Goal: Book appointment/travel/reservation

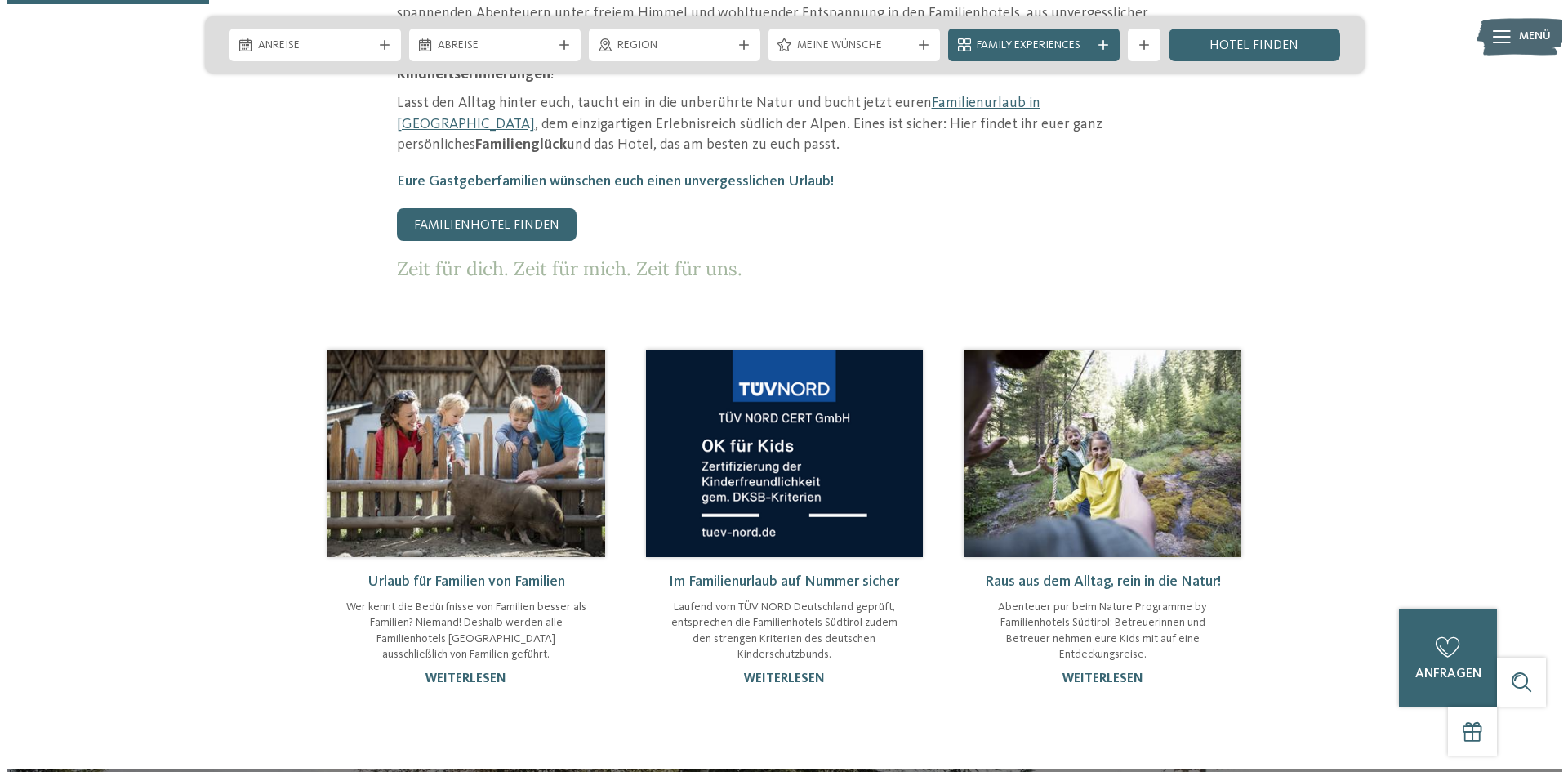
scroll to position [490, 0]
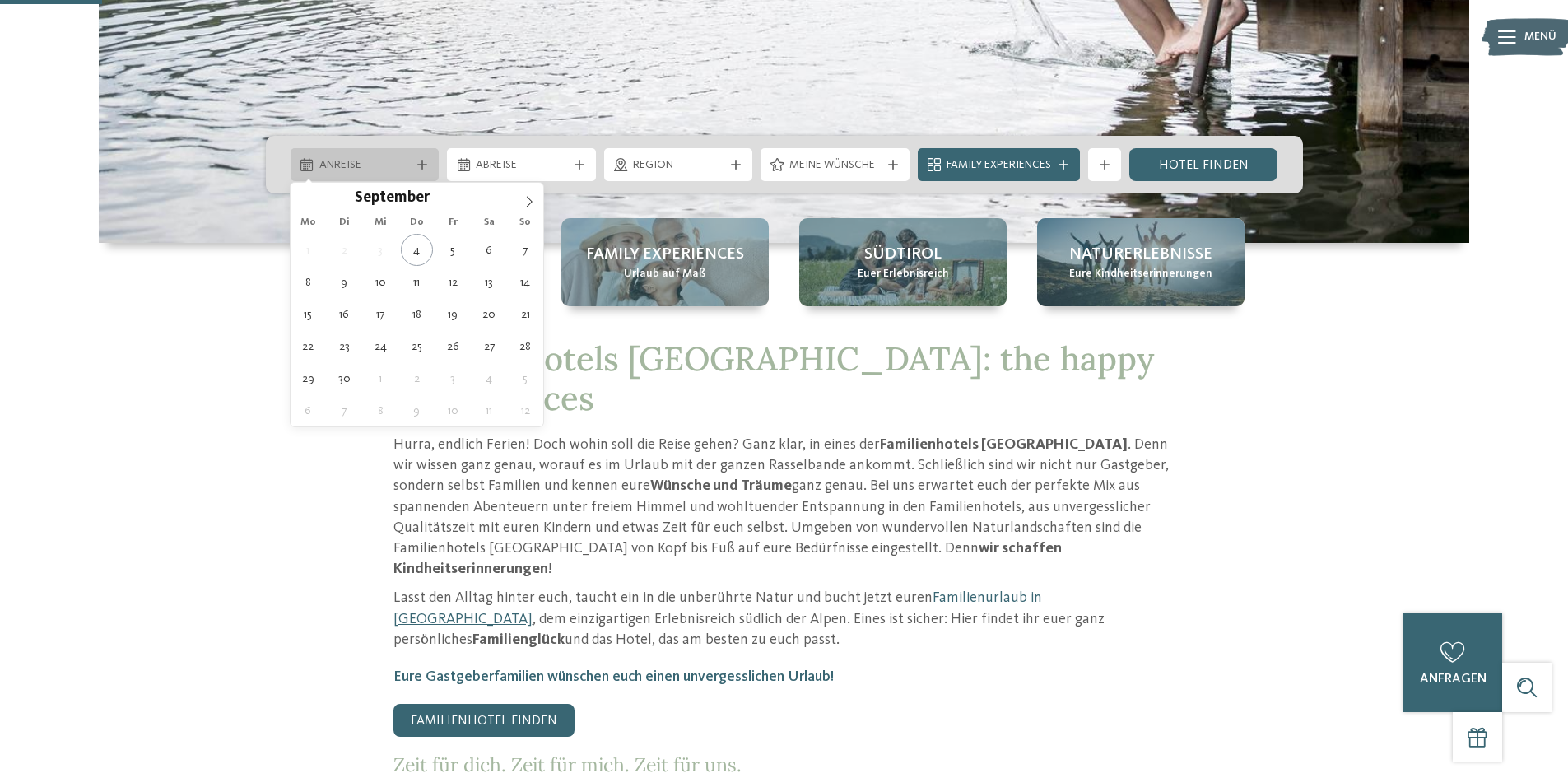
click at [363, 166] on span "Anreise" at bounding box center [364, 165] width 91 height 16
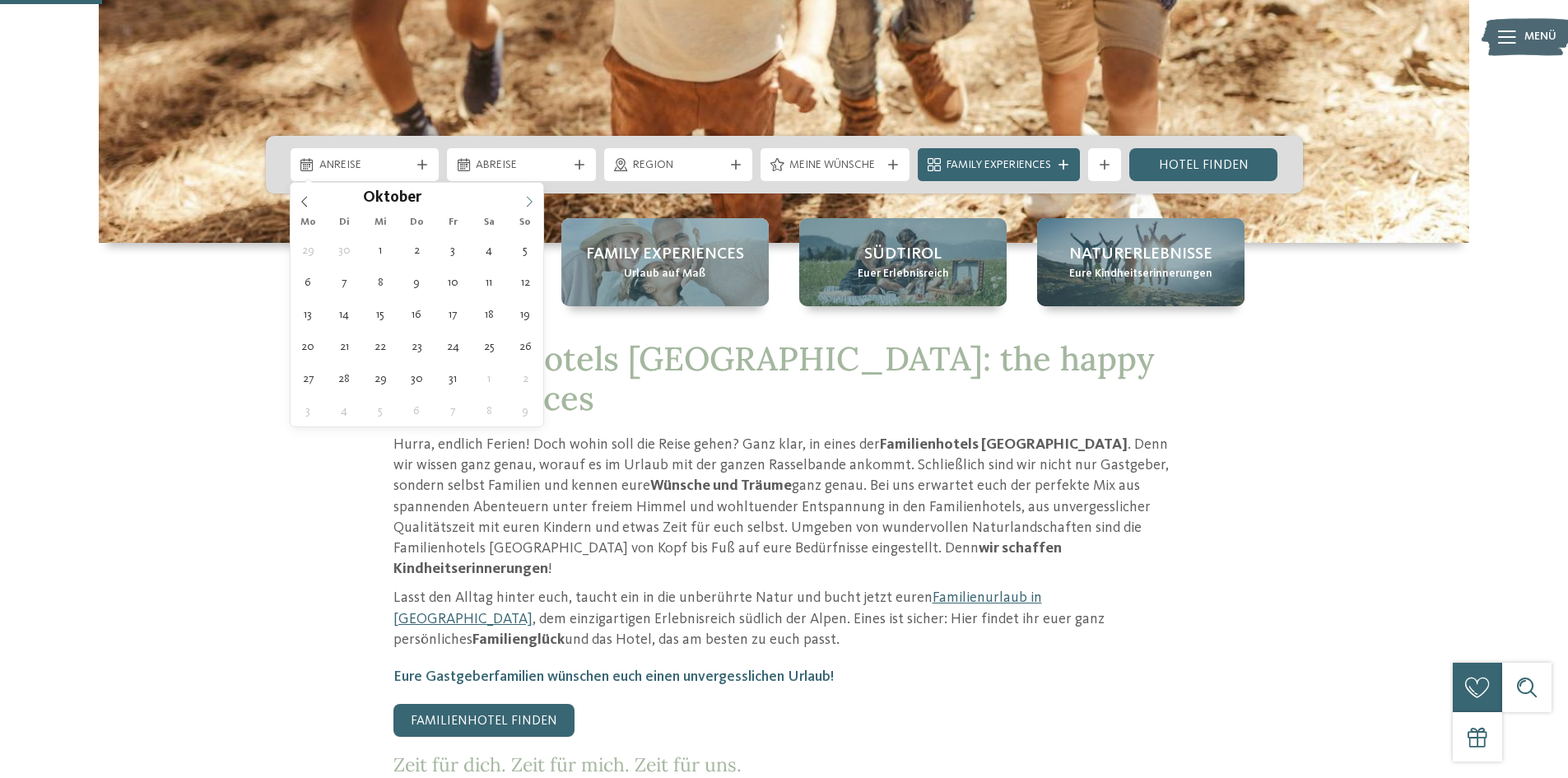
click at [527, 195] on icon at bounding box center [529, 201] width 11 height 11
click at [531, 201] on icon at bounding box center [529, 201] width 11 height 11
type input "****"
click at [531, 201] on icon at bounding box center [529, 201] width 11 height 11
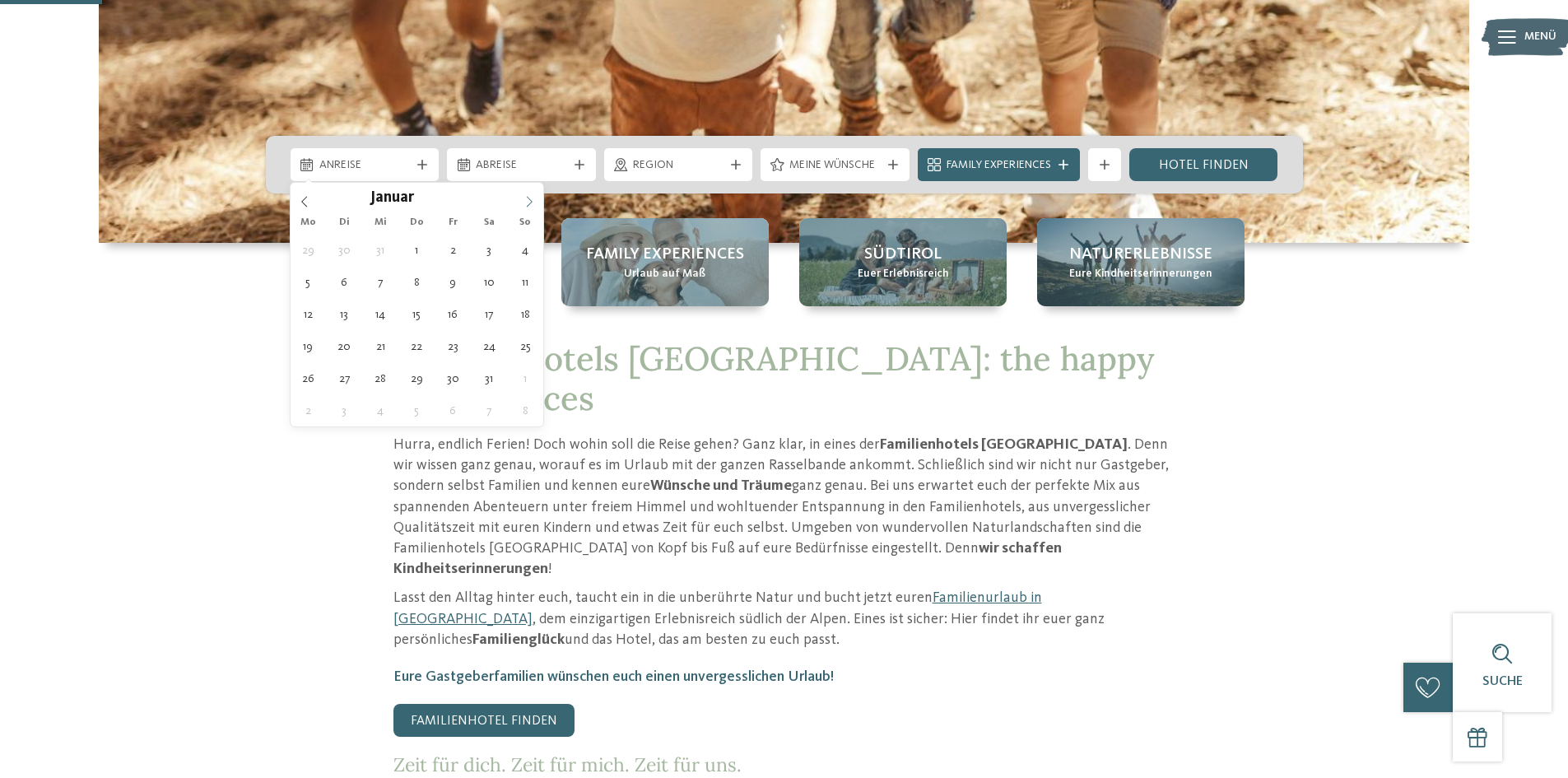
click at [531, 201] on icon at bounding box center [529, 201] width 11 height 11
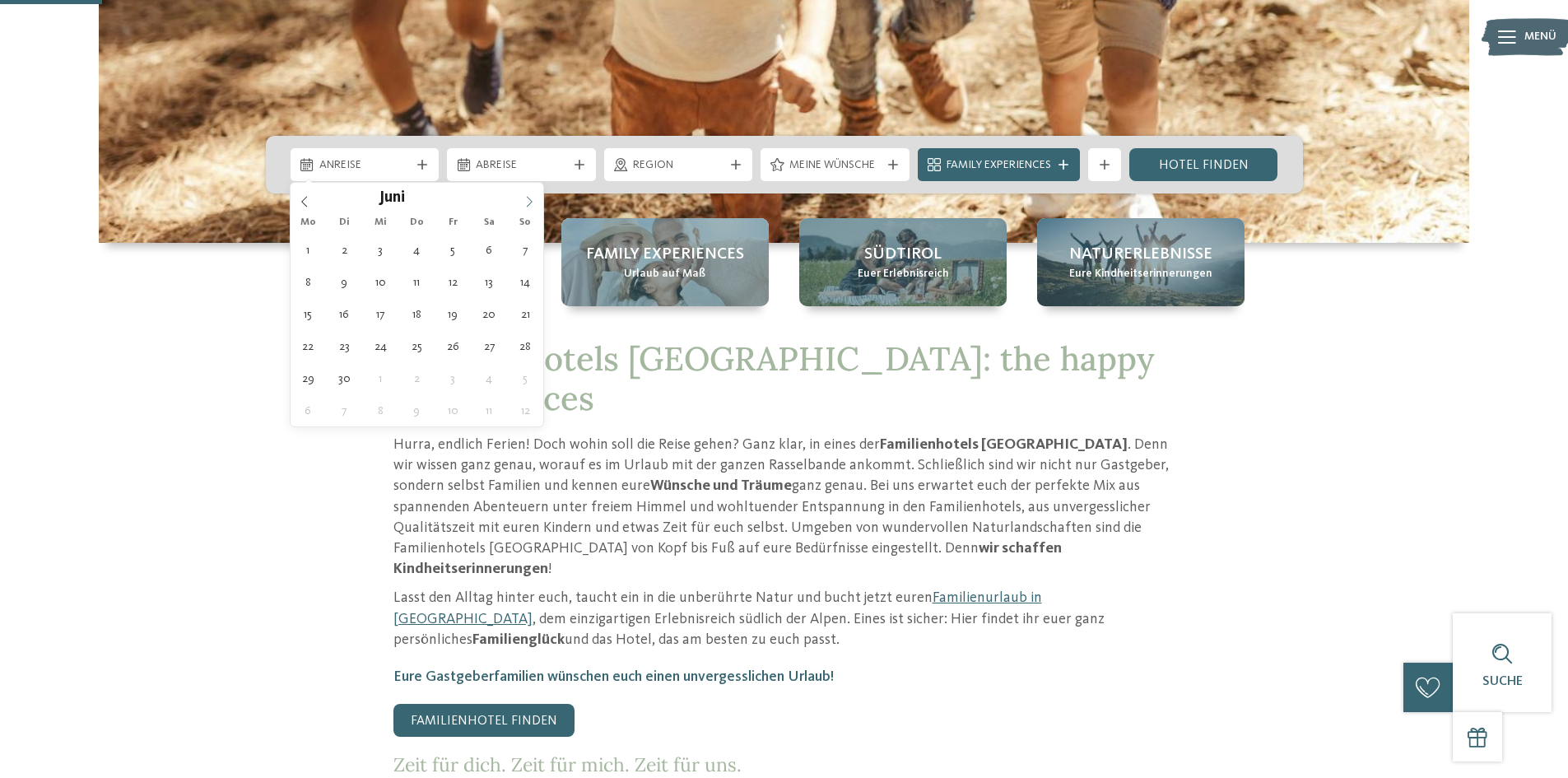
click at [531, 201] on icon at bounding box center [529, 201] width 11 height 11
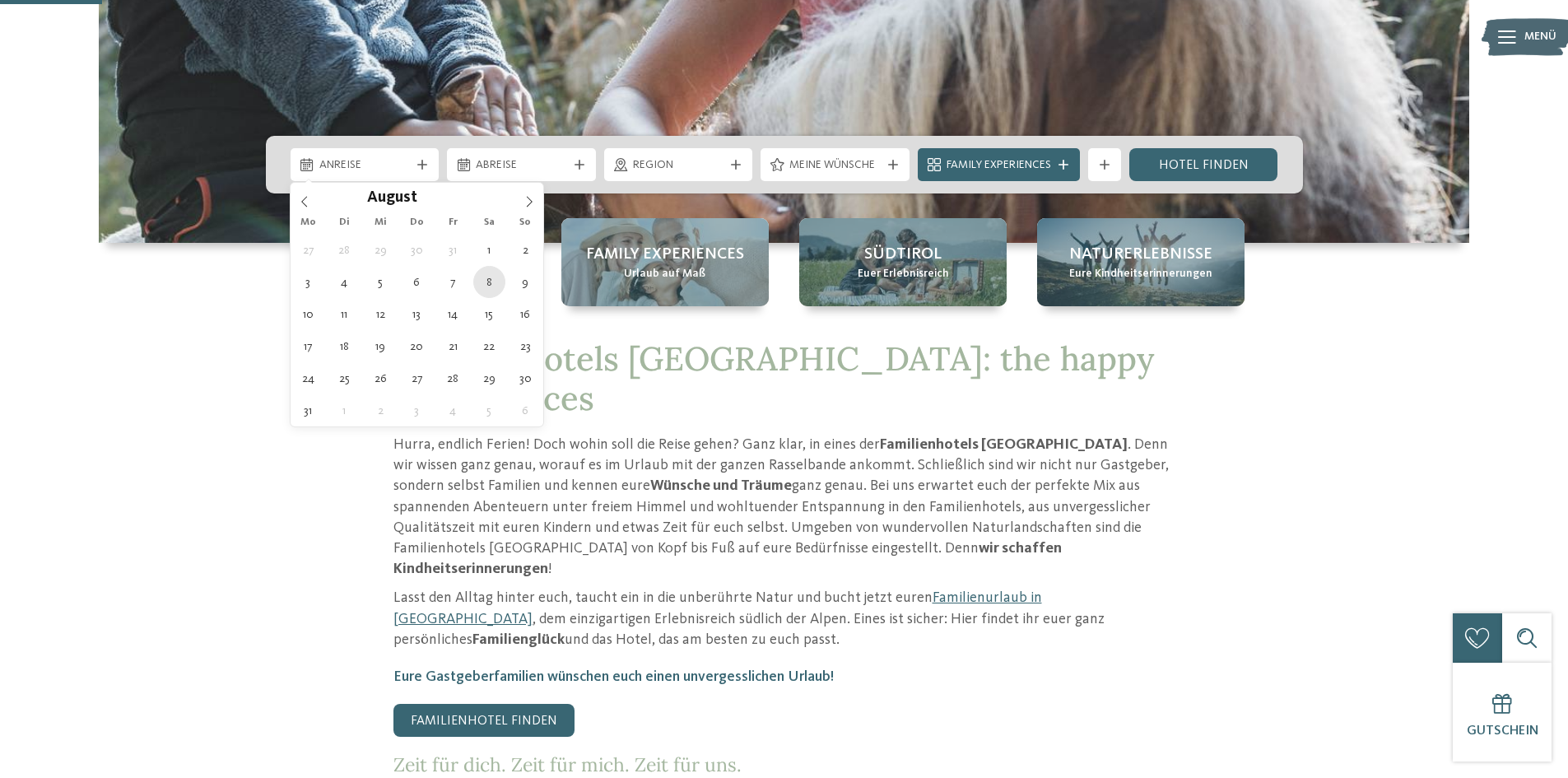
type div "[DATE]"
type input "****"
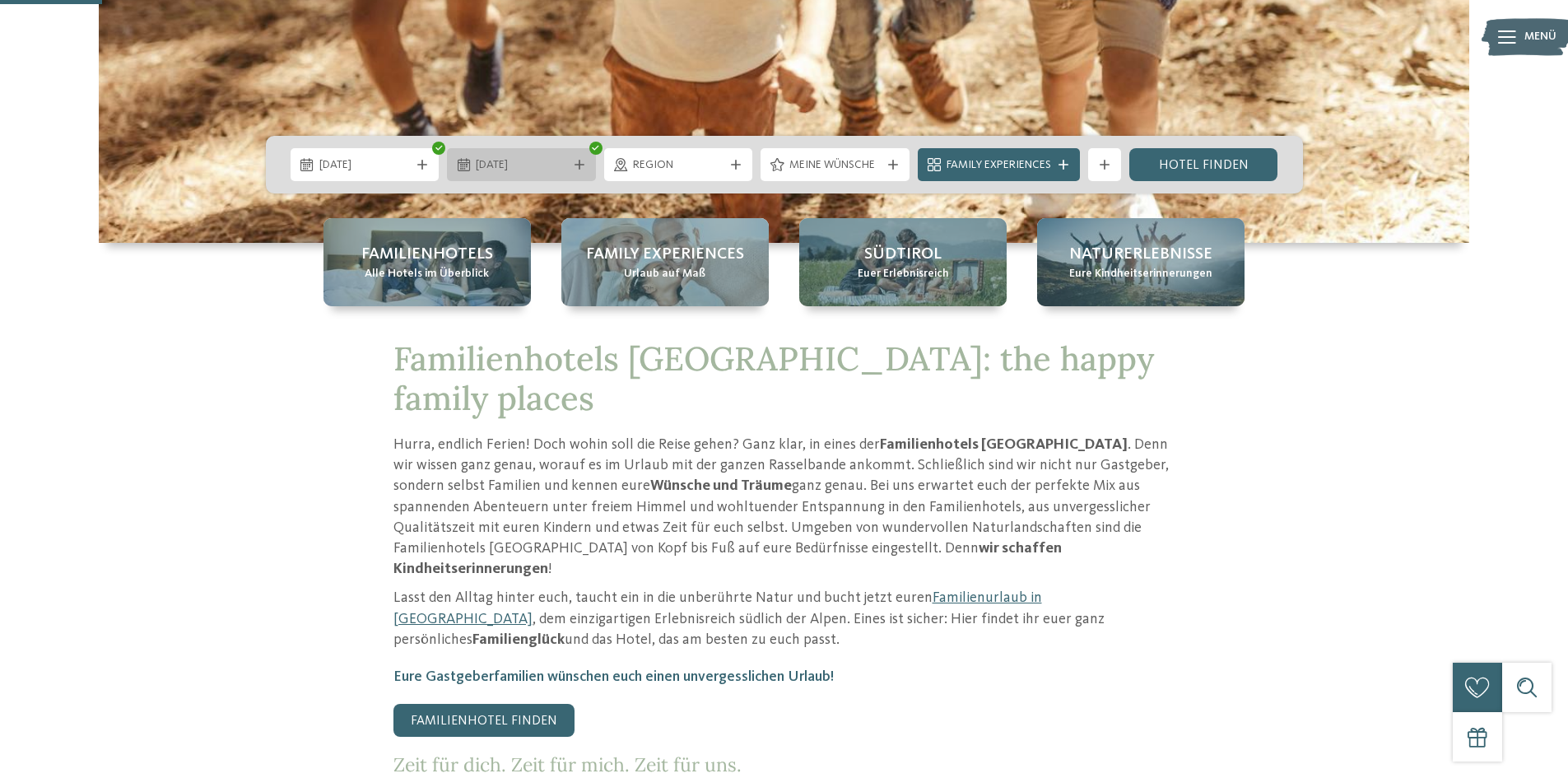
click at [514, 163] on span "23.08.2026" at bounding box center [521, 165] width 91 height 16
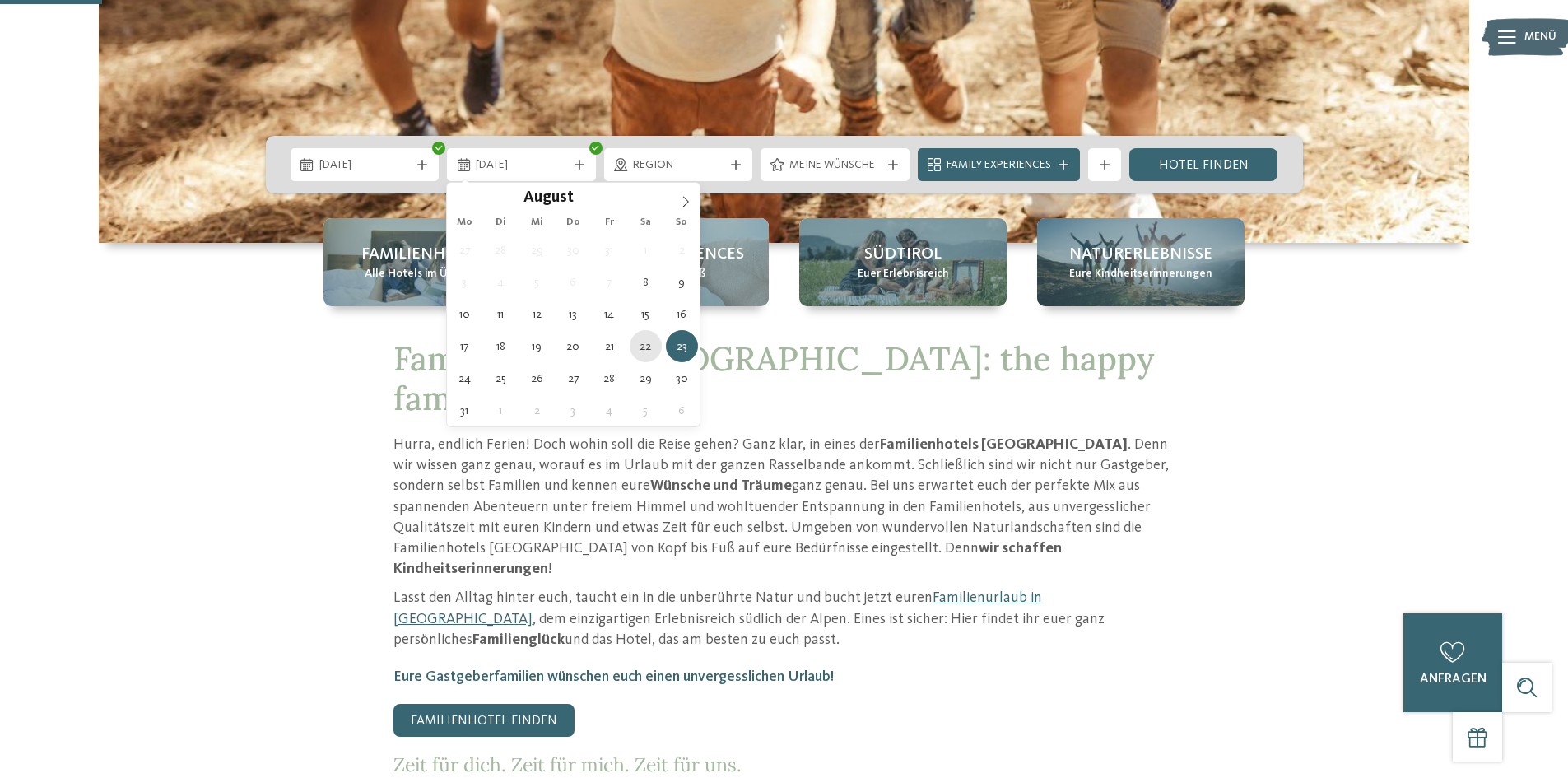
type div "[DATE]"
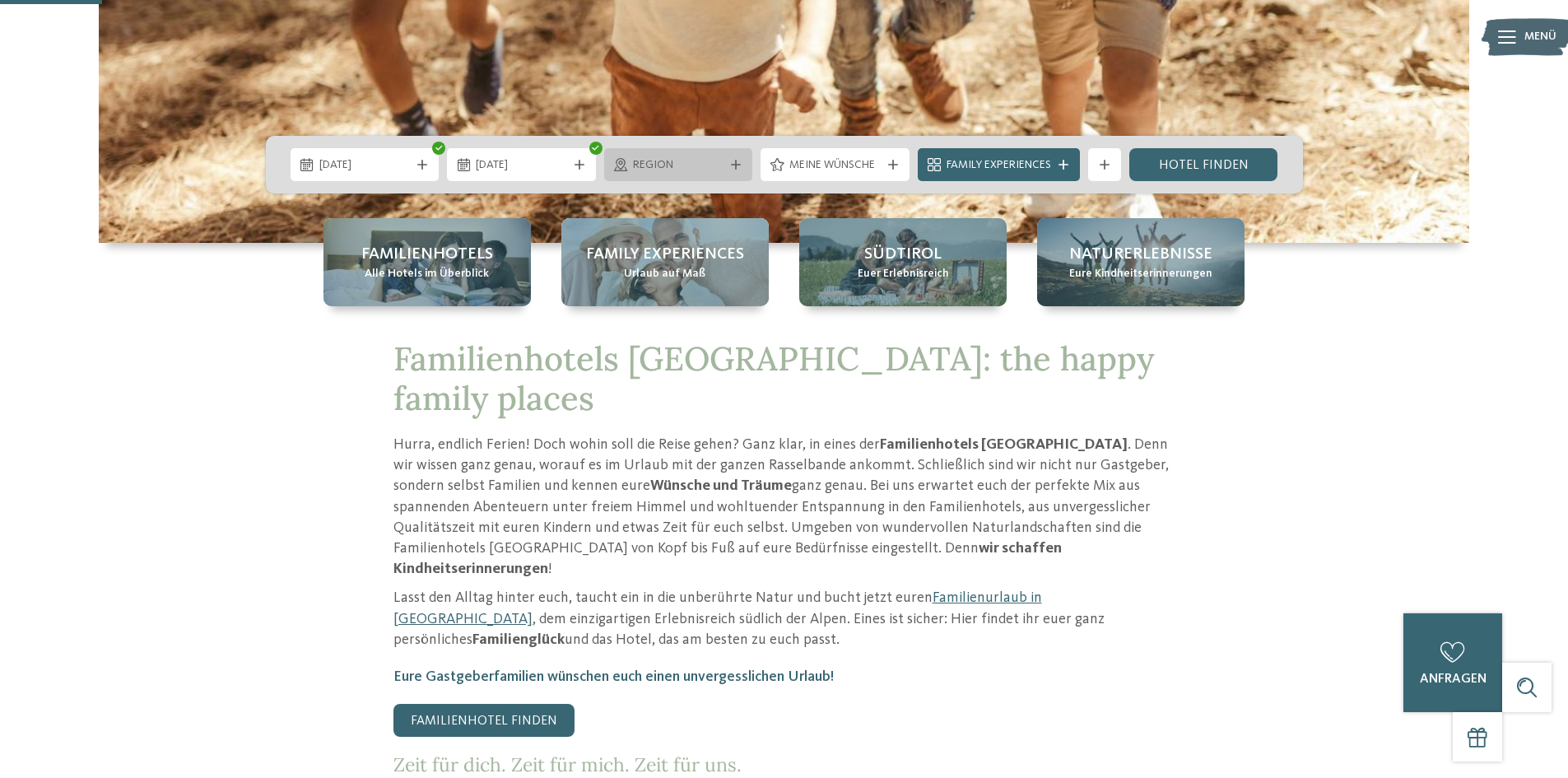
click at [708, 160] on span "Region" at bounding box center [678, 165] width 91 height 16
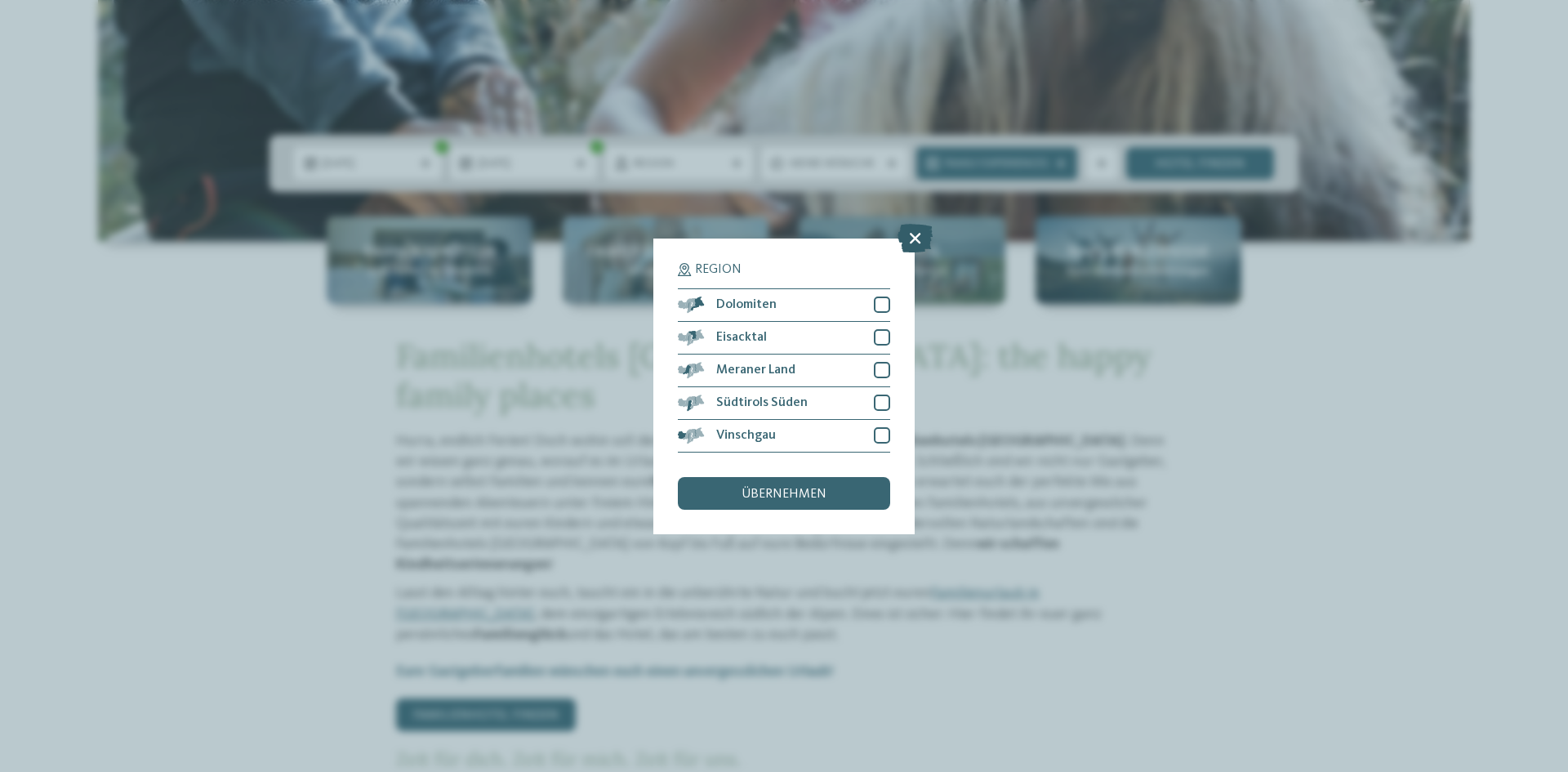
click at [923, 233] on icon at bounding box center [914, 238] width 35 height 29
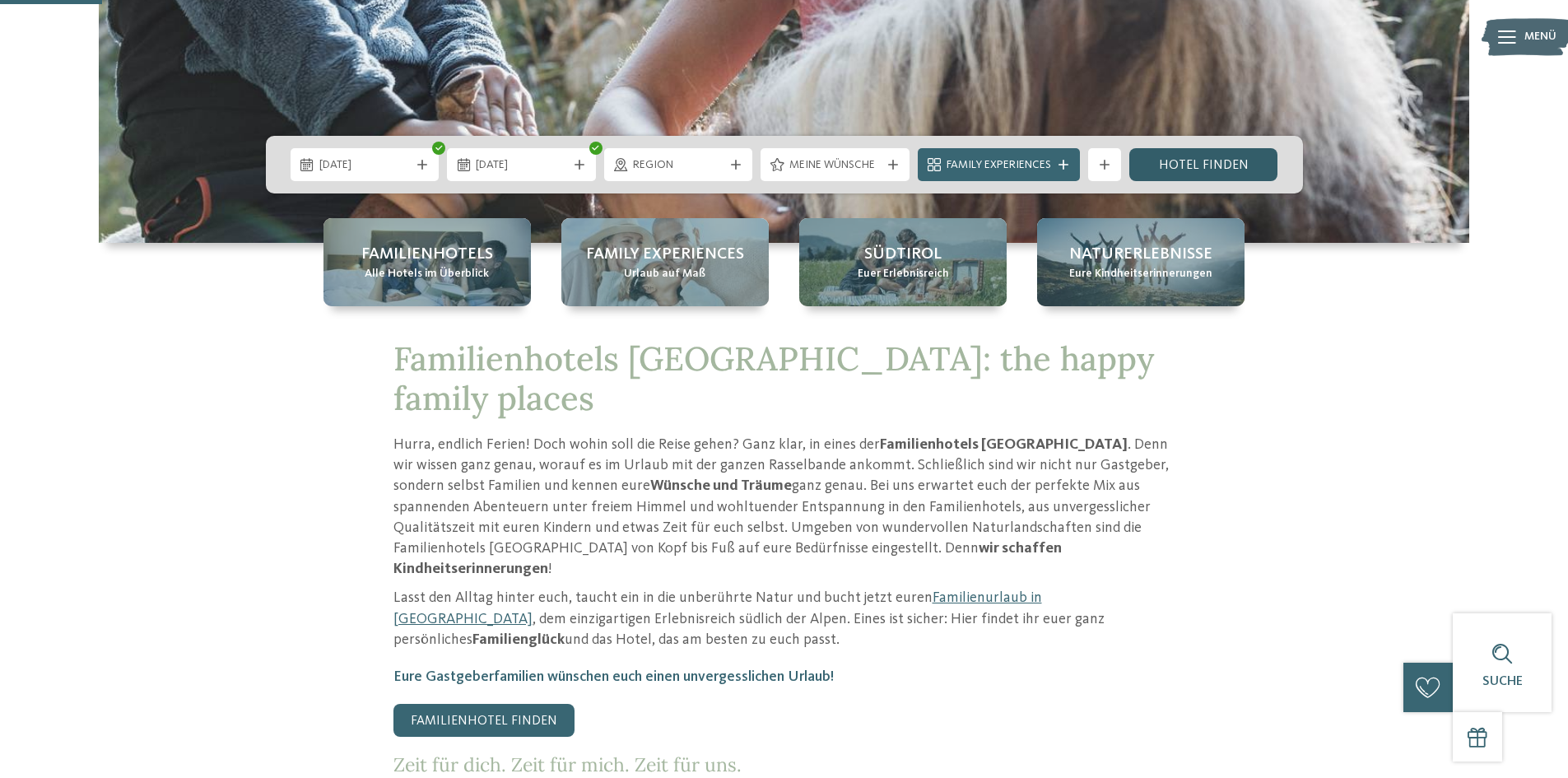
click at [1187, 172] on link "Hotel finden" at bounding box center [1204, 165] width 149 height 33
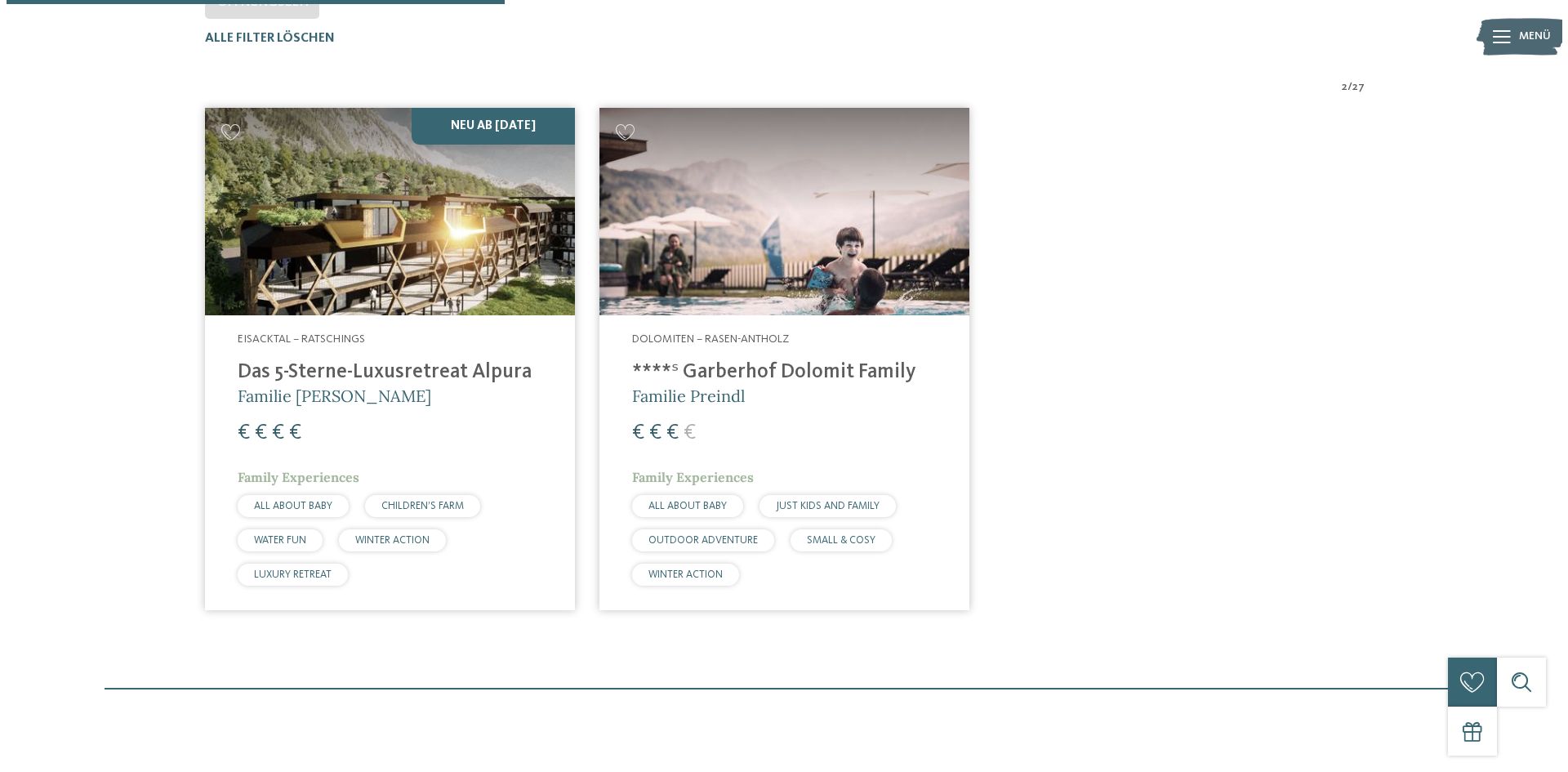
scroll to position [536, 0]
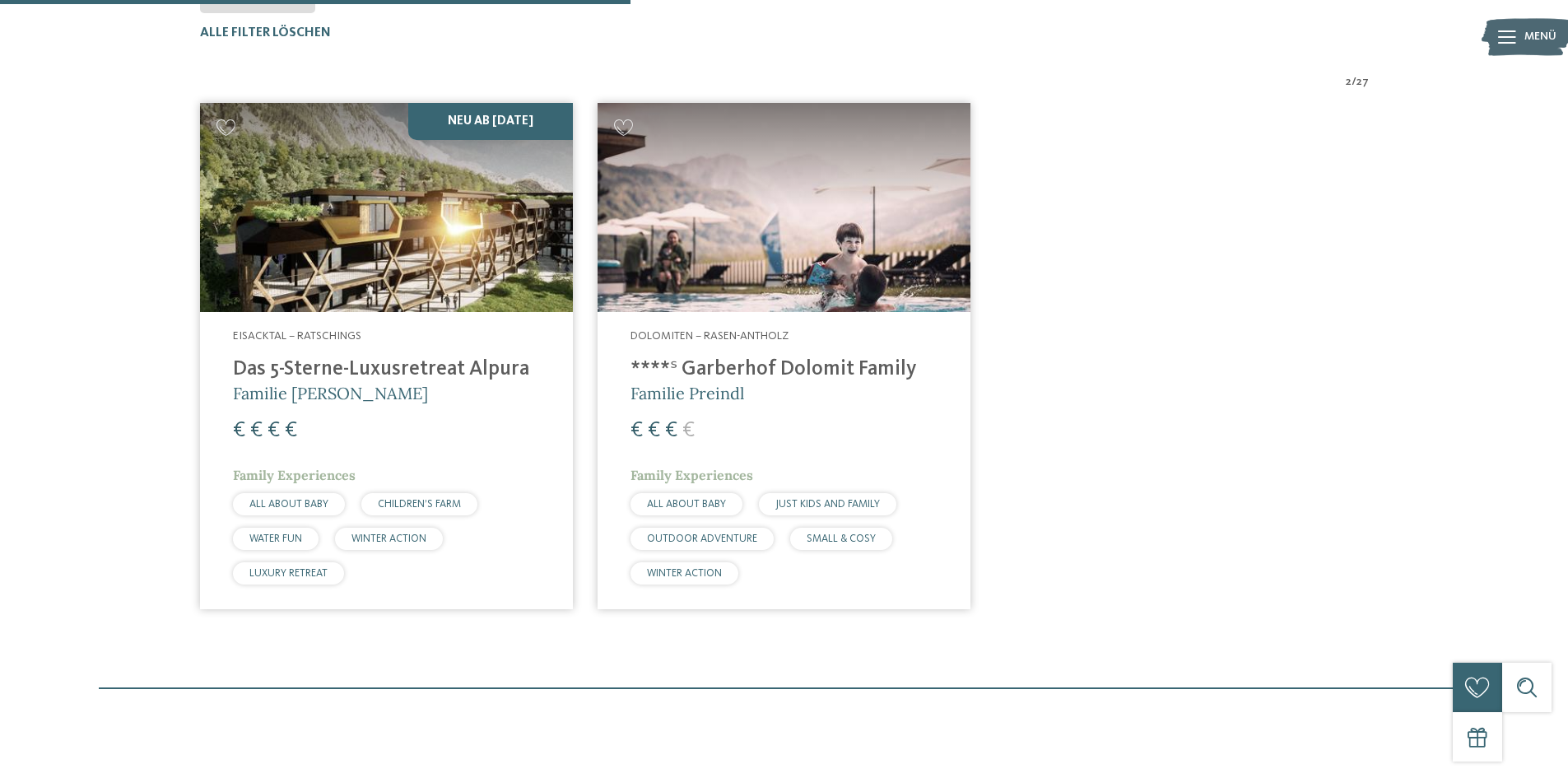
click at [742, 250] on img at bounding box center [784, 207] width 373 height 210
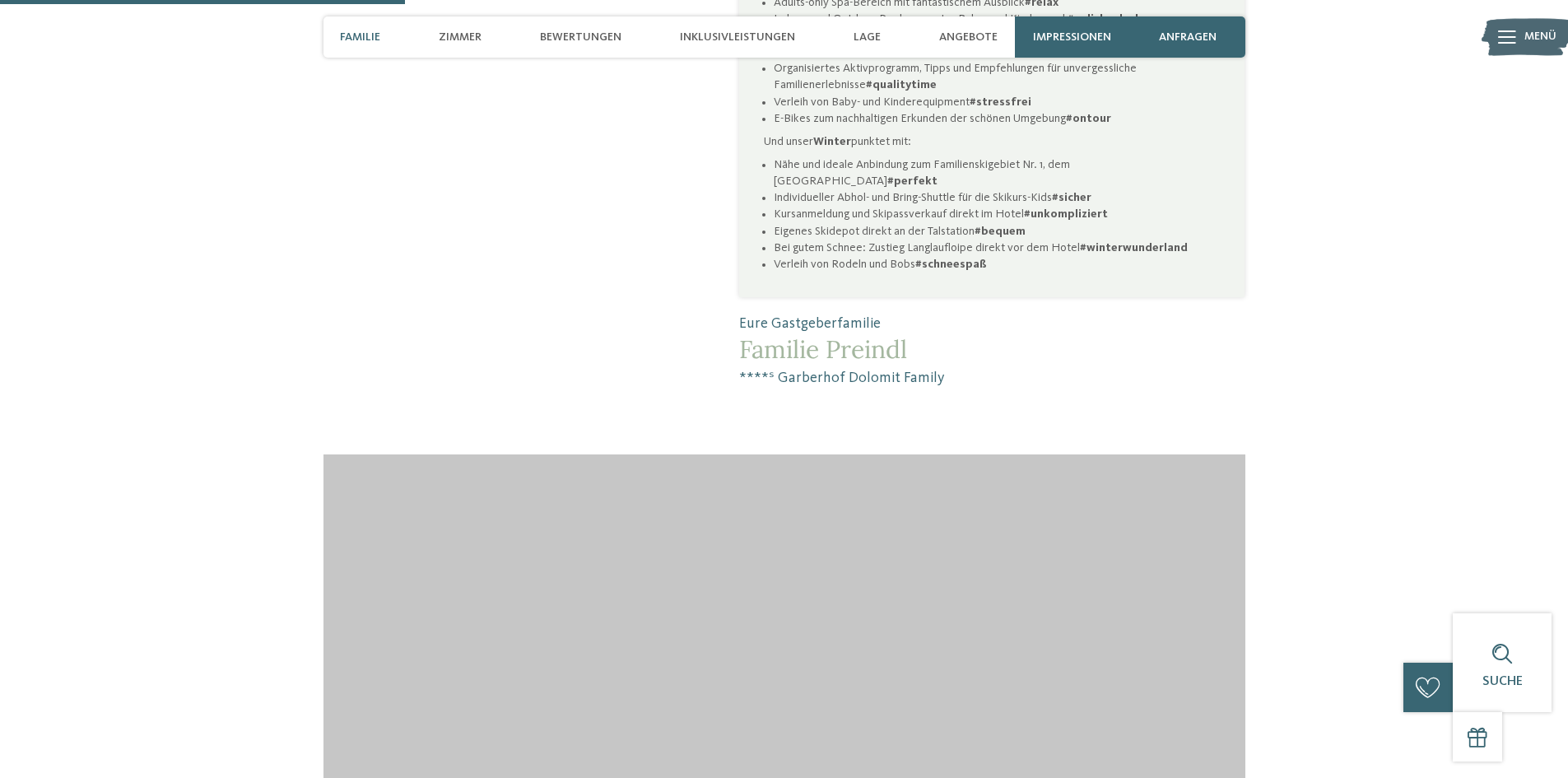
scroll to position [1317, 0]
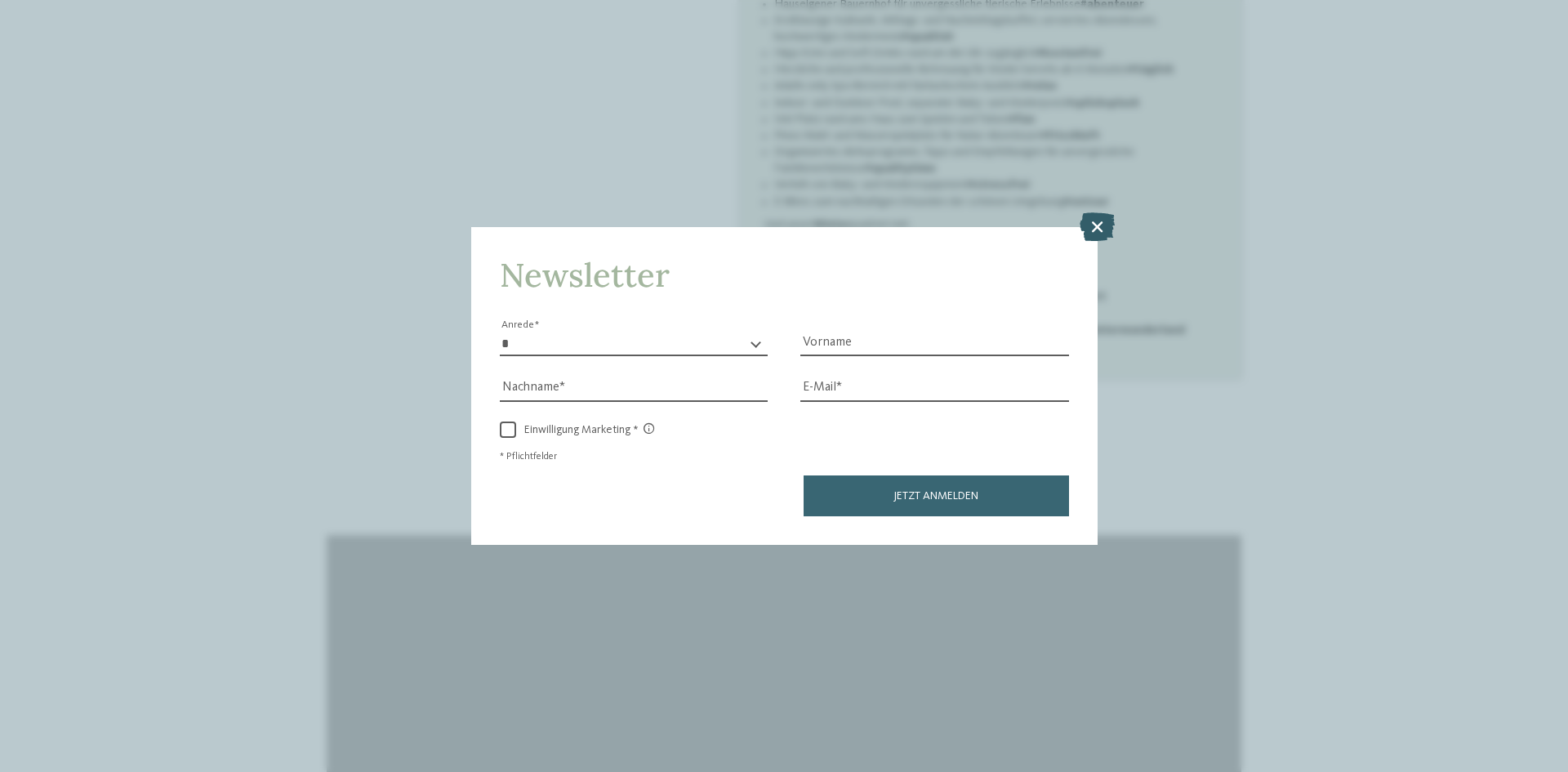
click at [1097, 223] on icon at bounding box center [1097, 226] width 35 height 29
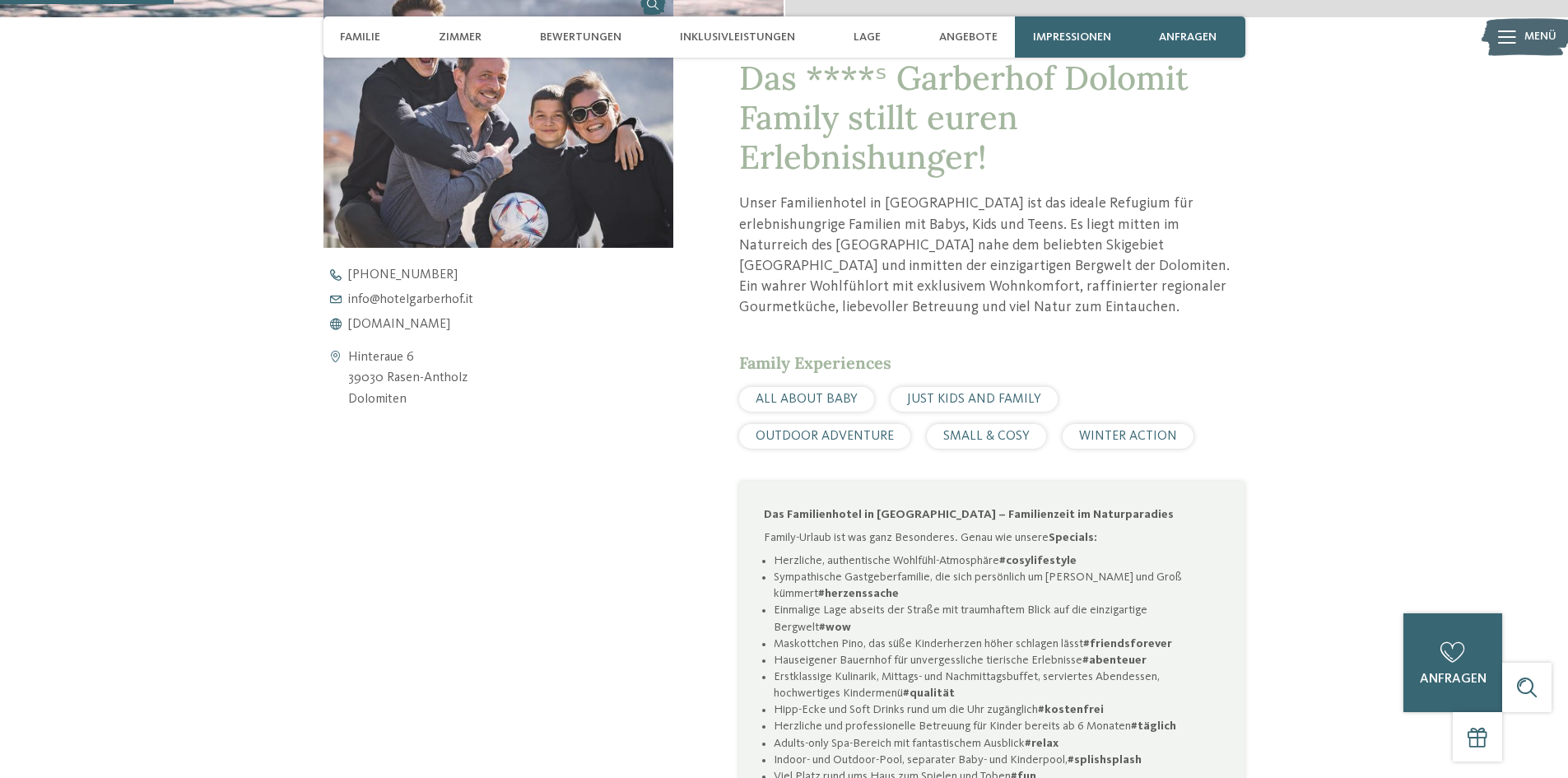
scroll to position [741, 0]
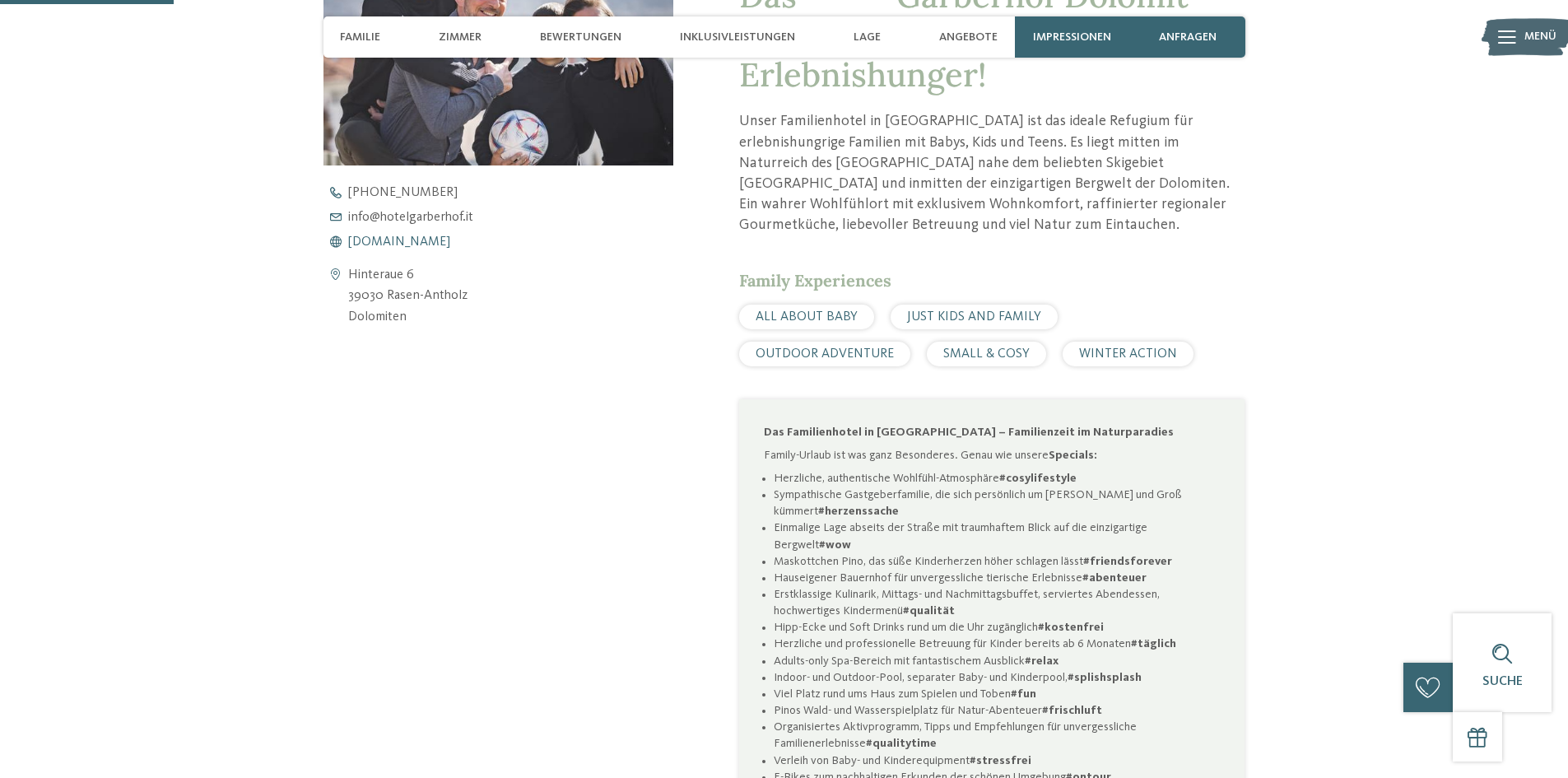
click at [432, 240] on span "www.hotelgarberhof.it" at bounding box center [398, 242] width 102 height 13
